Goal: Download file/media

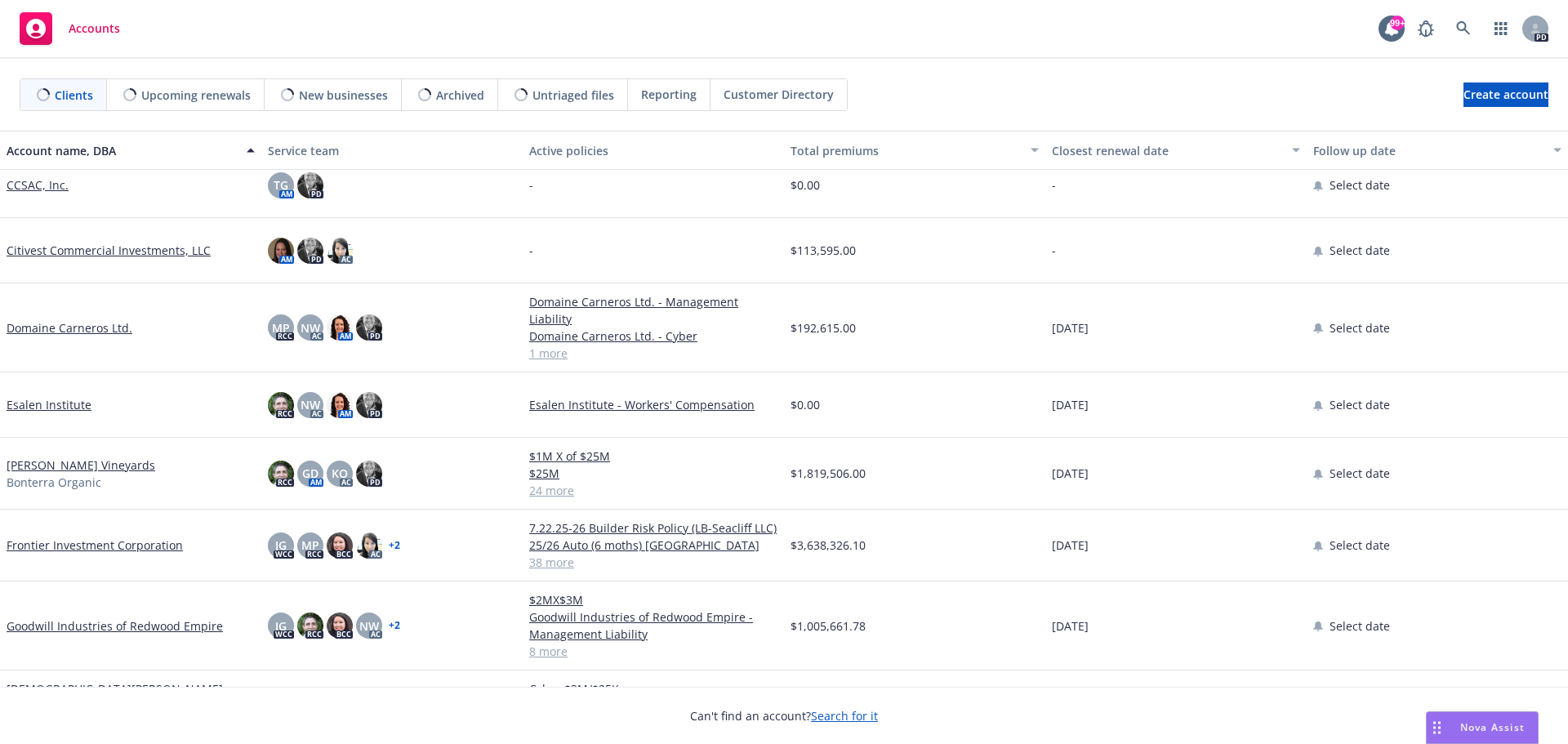
scroll to position [245, 0]
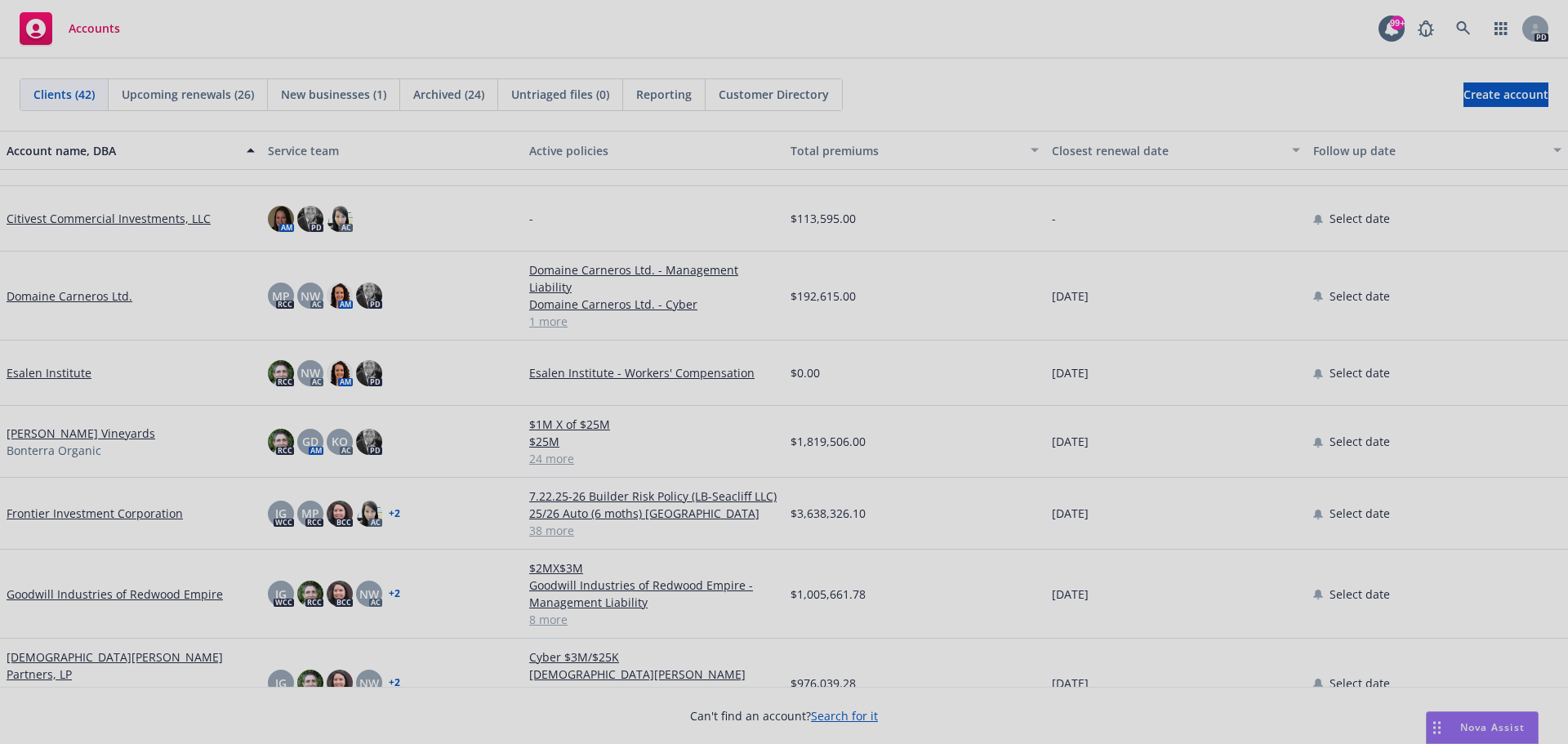
click at [39, 375] on div at bounding box center [784, 372] width 1568 height 744
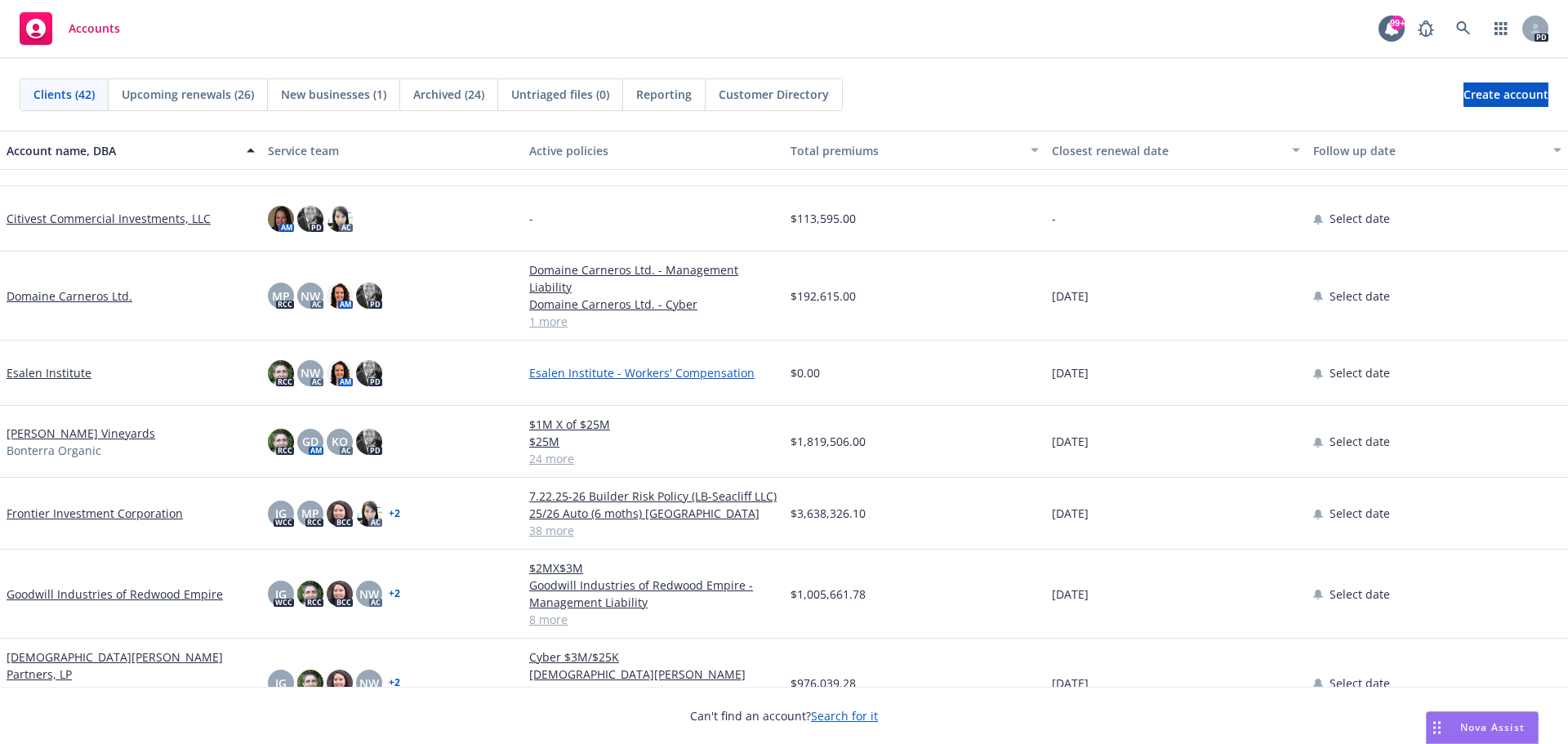
click at [587, 373] on link "Esalen Institute - Workers' Compensation" at bounding box center [653, 372] width 249 height 18
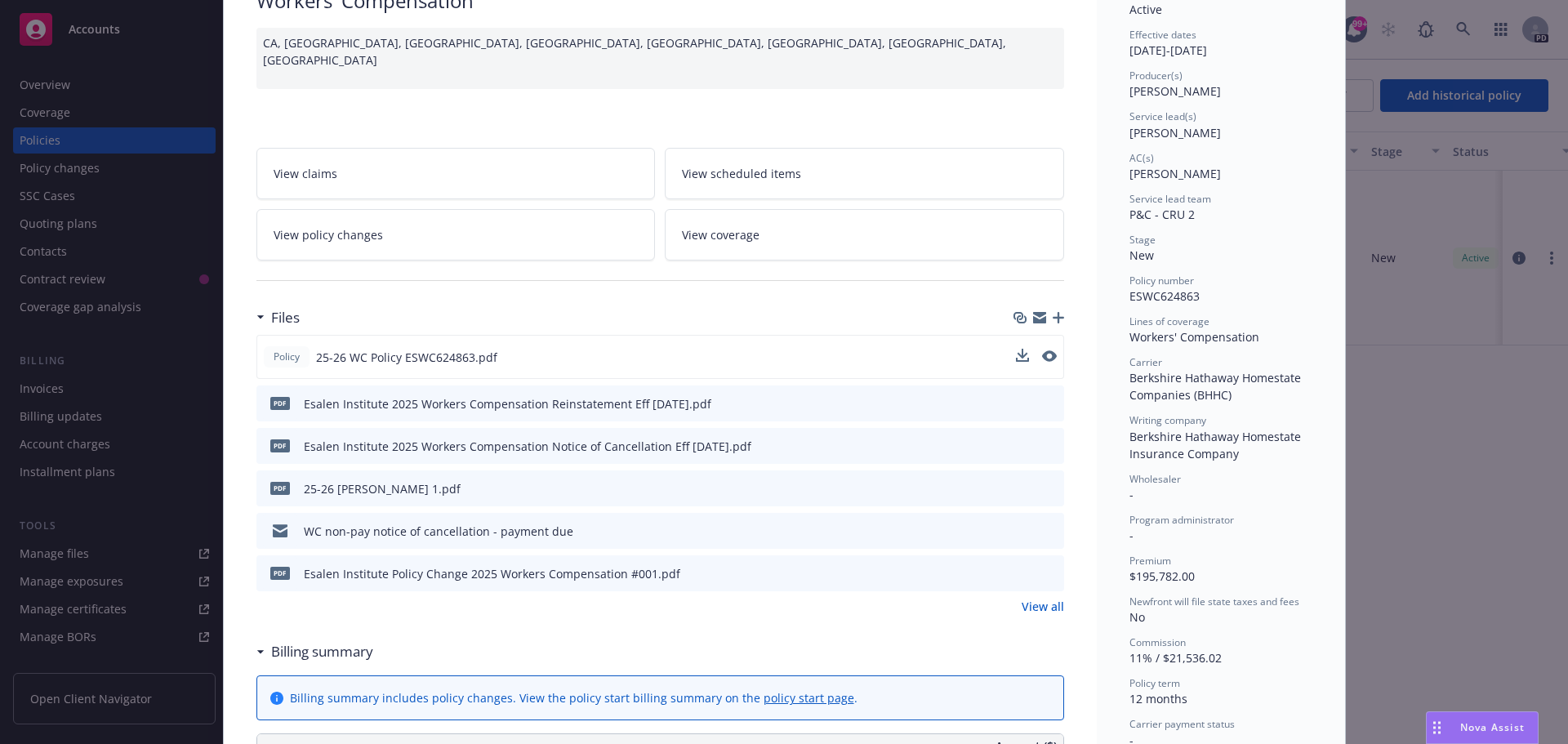
scroll to position [163, 0]
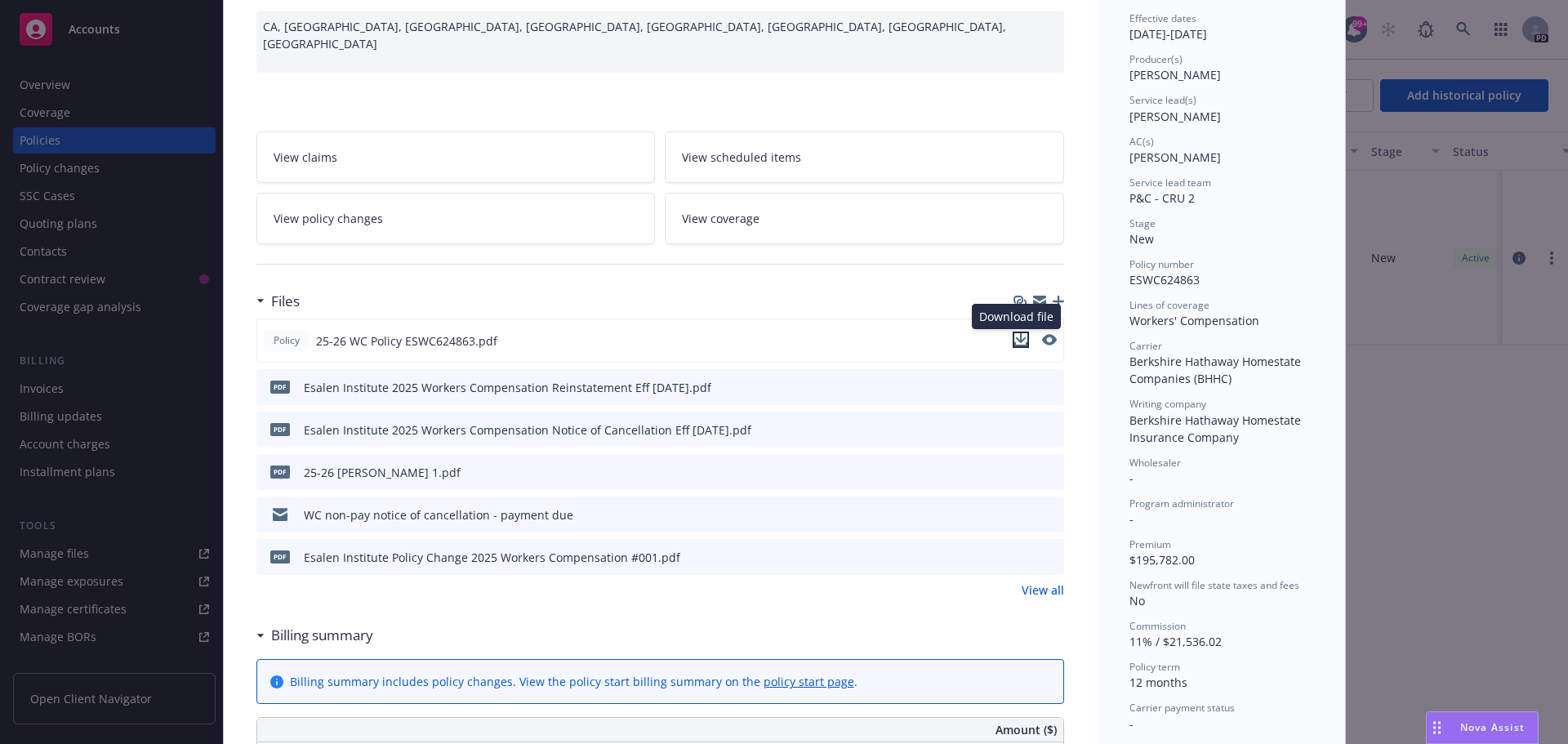
click at [1015, 343] on icon "download file" at bounding box center [1022, 340] width 13 height 13
